Goal: Communication & Community: Answer question/provide support

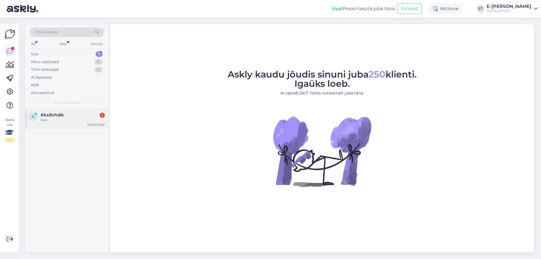
click at [64, 123] on div "k #kx8vhdik 1 tere [DATE] 16:20" at bounding box center [66, 118] width 83 height 20
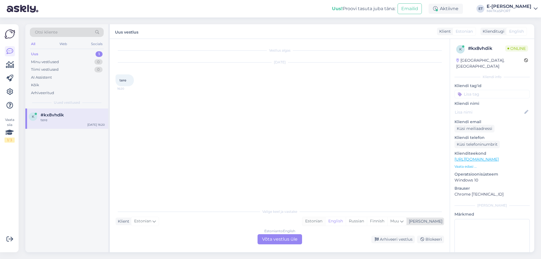
click at [325, 223] on div "Estonian" at bounding box center [313, 221] width 23 height 8
click at [276, 240] on div "Estonian to Estonian Võta vestlus üle" at bounding box center [279, 239] width 45 height 10
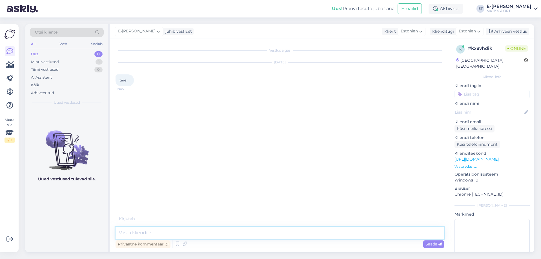
click at [153, 230] on textarea at bounding box center [280, 233] width 328 height 12
type textarea "Tere!"
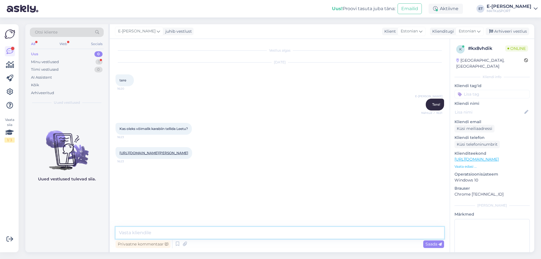
click at [146, 233] on textarea at bounding box center [280, 233] width 328 height 12
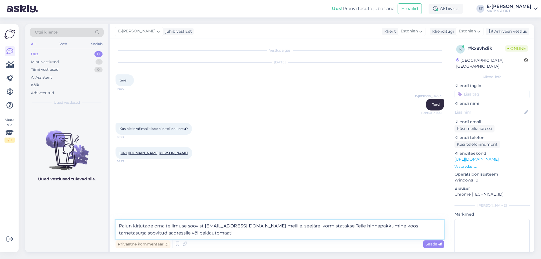
type textarea "Palun kirjutage oma tellimuse soovist [EMAIL_ADDRESS][DOMAIN_NAME] meilile, see…"
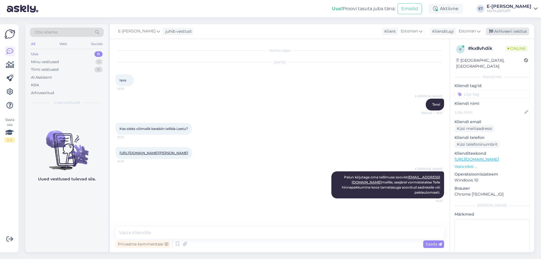
click at [507, 33] on div "Arhiveeri vestlus" at bounding box center [507, 32] width 43 height 8
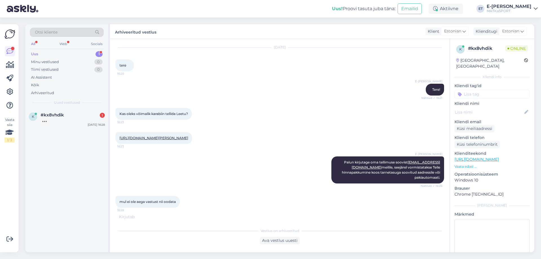
scroll to position [33, 0]
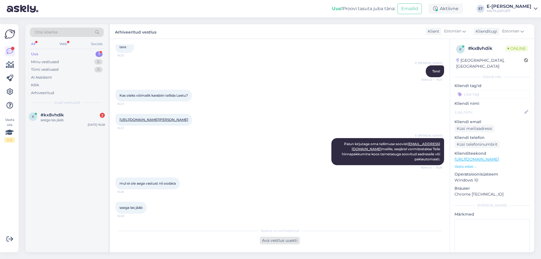
click at [290, 239] on div "Ava vestlus uuesti" at bounding box center [280, 241] width 40 height 8
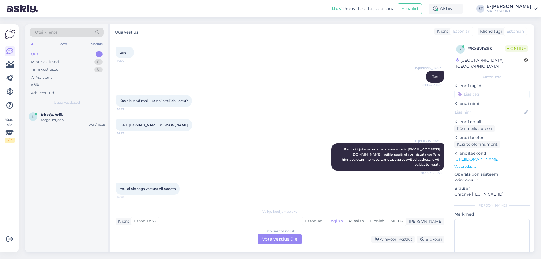
scroll to position [52, 0]
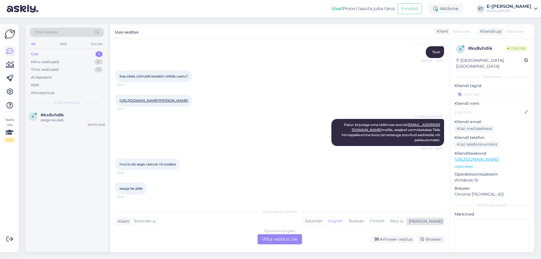
click at [325, 220] on div "Estonian" at bounding box center [313, 221] width 23 height 8
click at [279, 241] on div "Estonian to Estonian Võta vestlus üle" at bounding box center [279, 239] width 45 height 10
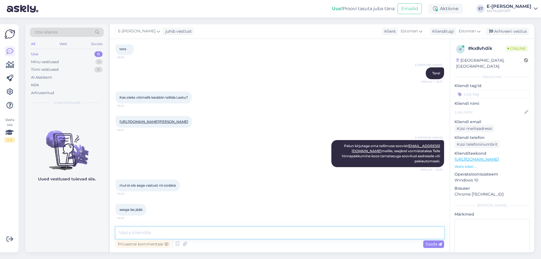
click at [248, 229] on textarea at bounding box center [280, 233] width 328 height 12
type textarea "M"
type textarea "k"
type textarea "Kahju kuulda, loodetavasti leiate kiirema lahenduse! :)"
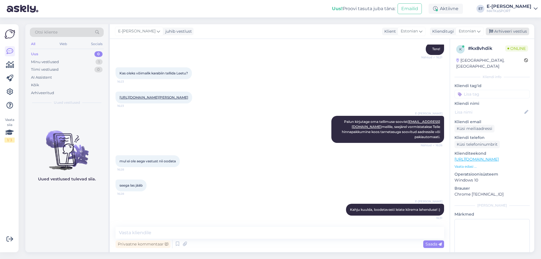
click at [521, 31] on div "Arhiveeri vestlus" at bounding box center [507, 32] width 43 height 8
